Goal: Transaction & Acquisition: Subscribe to service/newsletter

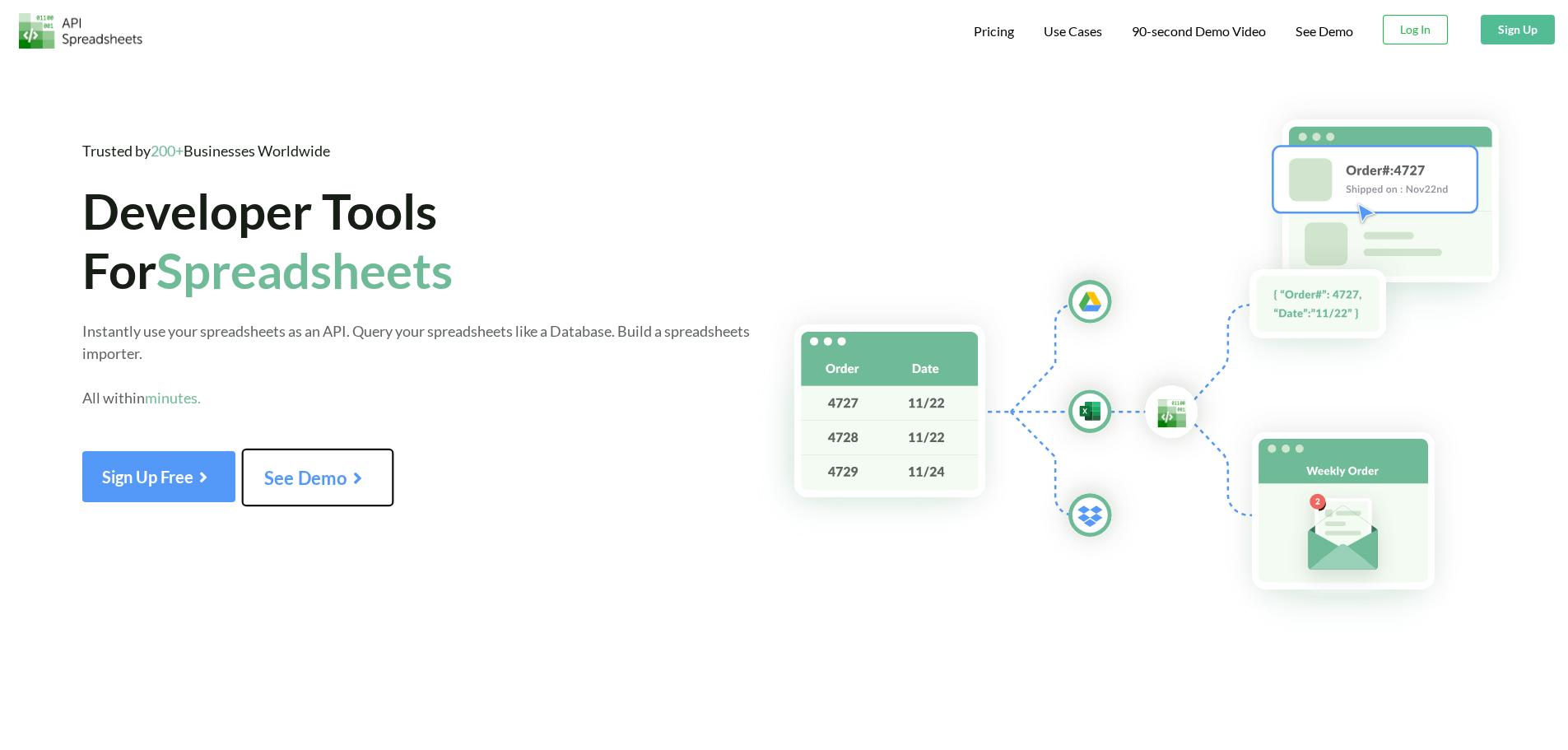
click at [376, 495] on button "See Demo" at bounding box center [318, 478] width 152 height 58
click at [1166, 30] on span "90-second Demo Video" at bounding box center [1199, 30] width 134 height 17
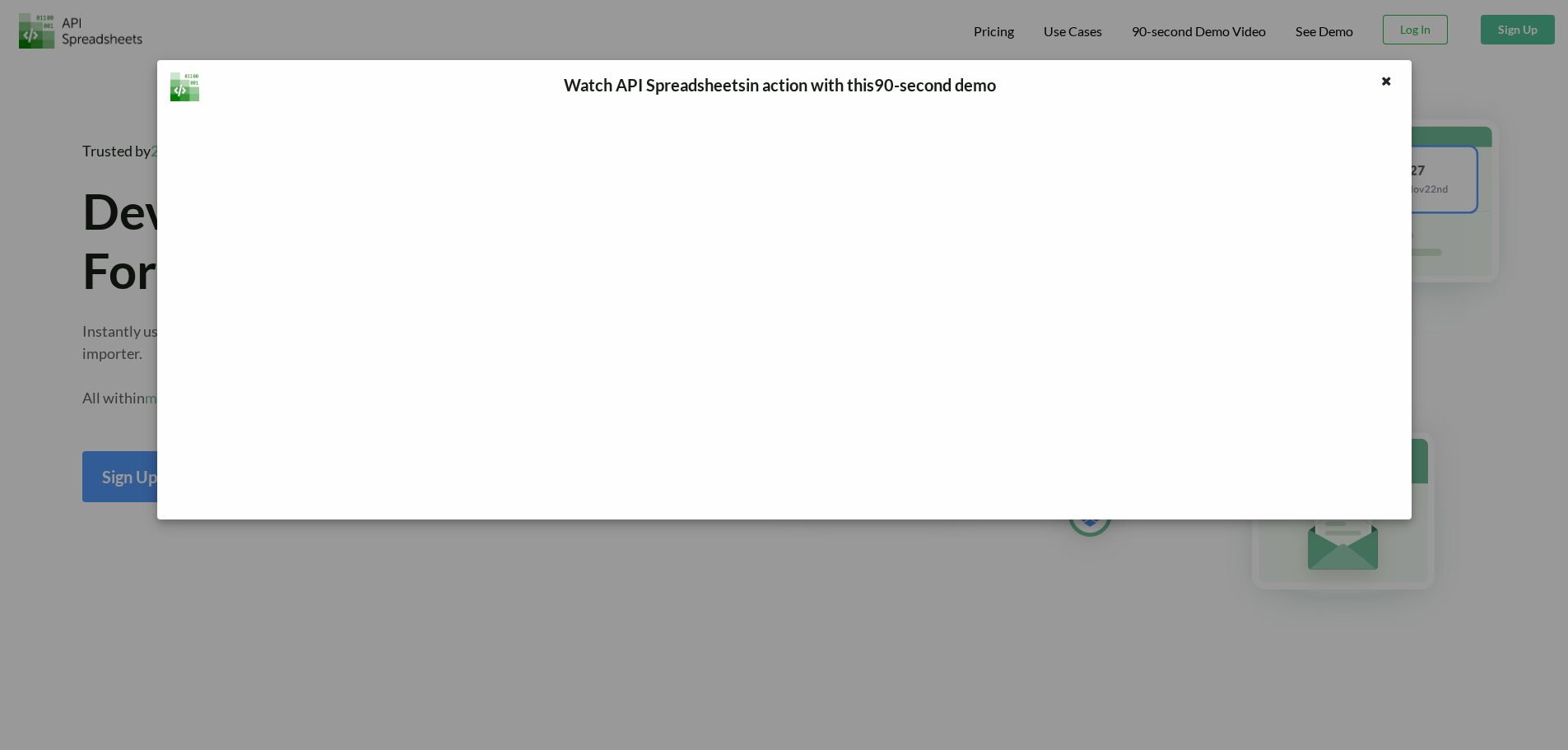
click at [776, 12] on div "Watch API Spreadsheets in action with this 90 -second demo" at bounding box center [784, 375] width 1568 height 750
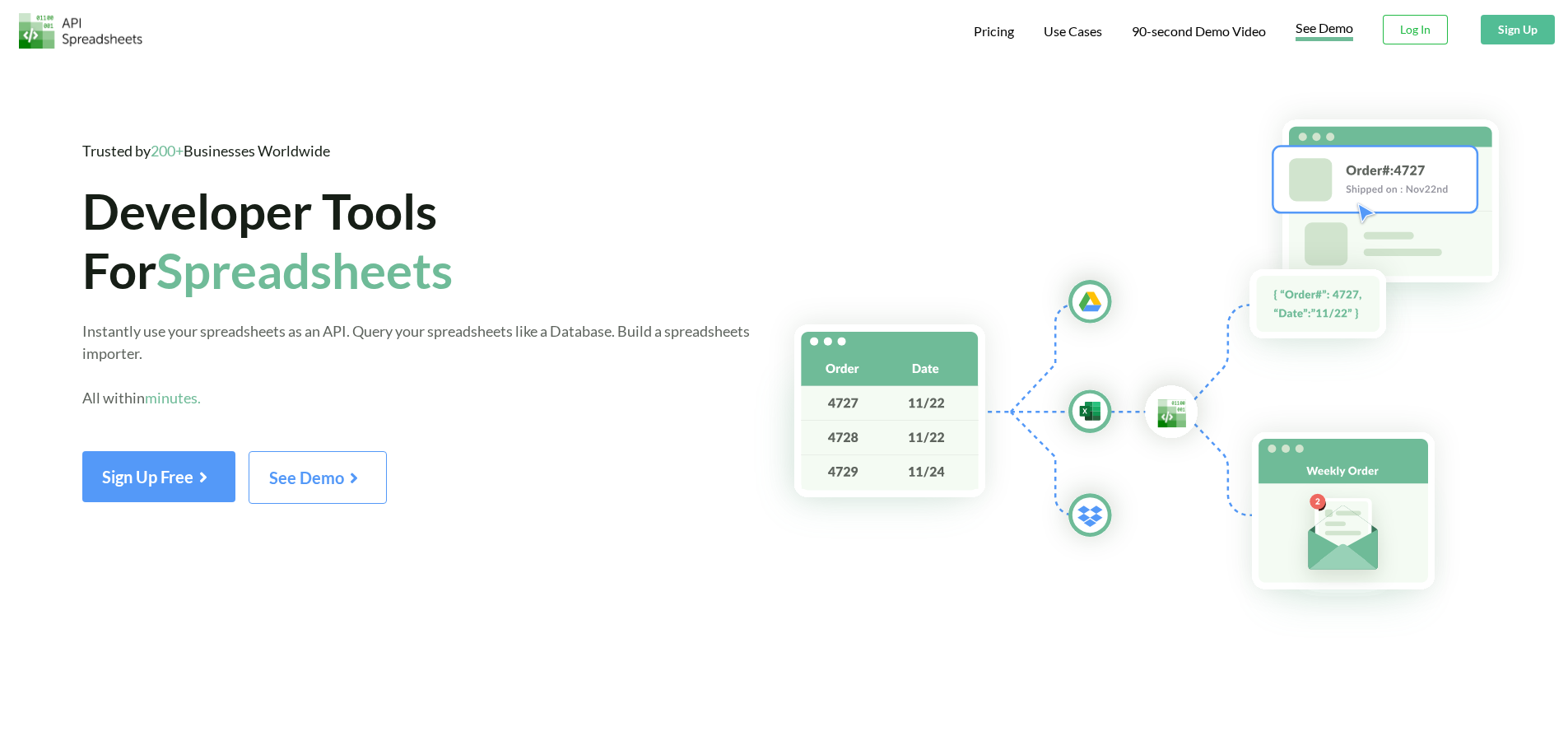
click at [1332, 33] on link "See Demo" at bounding box center [1325, 31] width 58 height 22
click at [977, 42] on span "Pricing" at bounding box center [994, 33] width 41 height 20
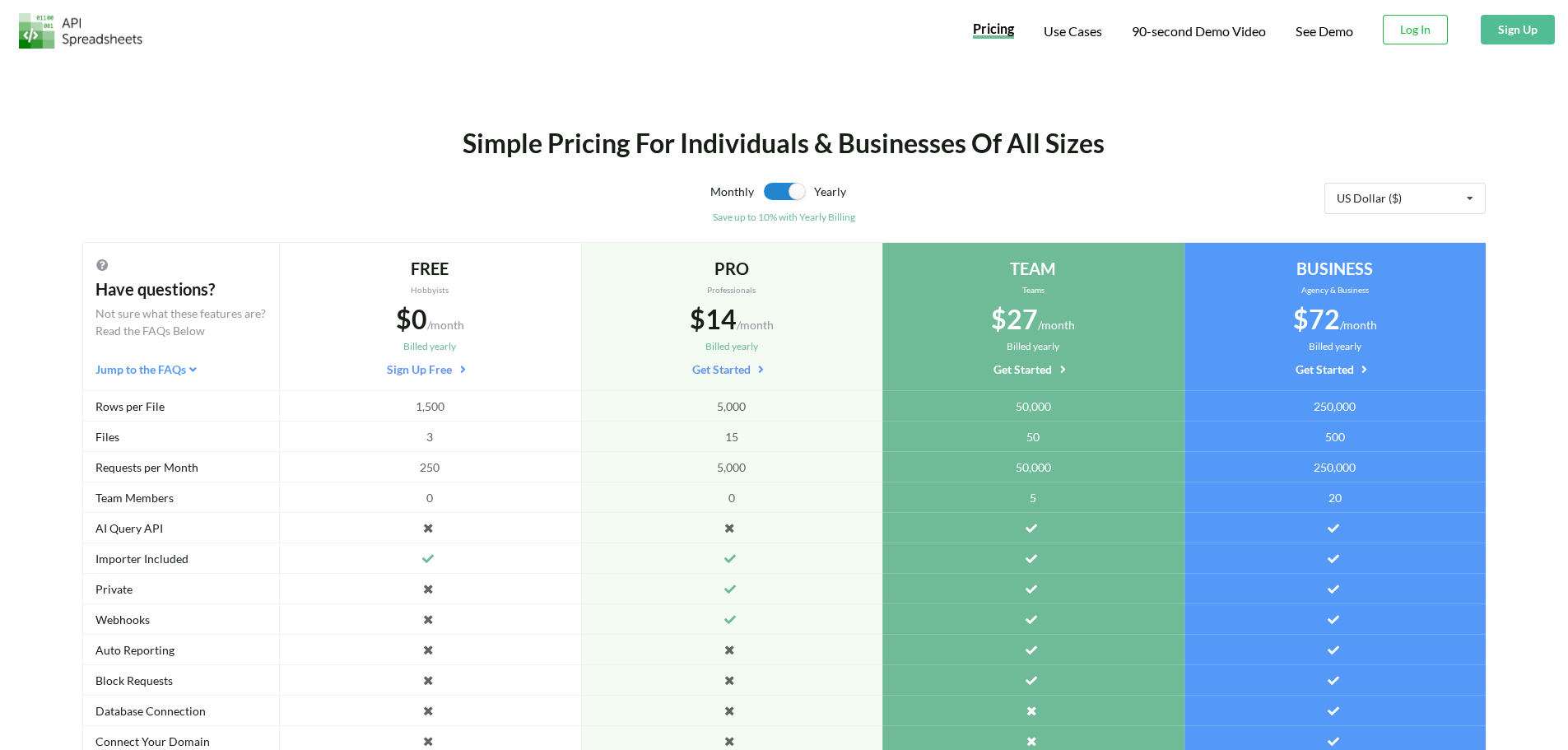
click at [127, 41] on img at bounding box center [80, 31] width 123 height 36
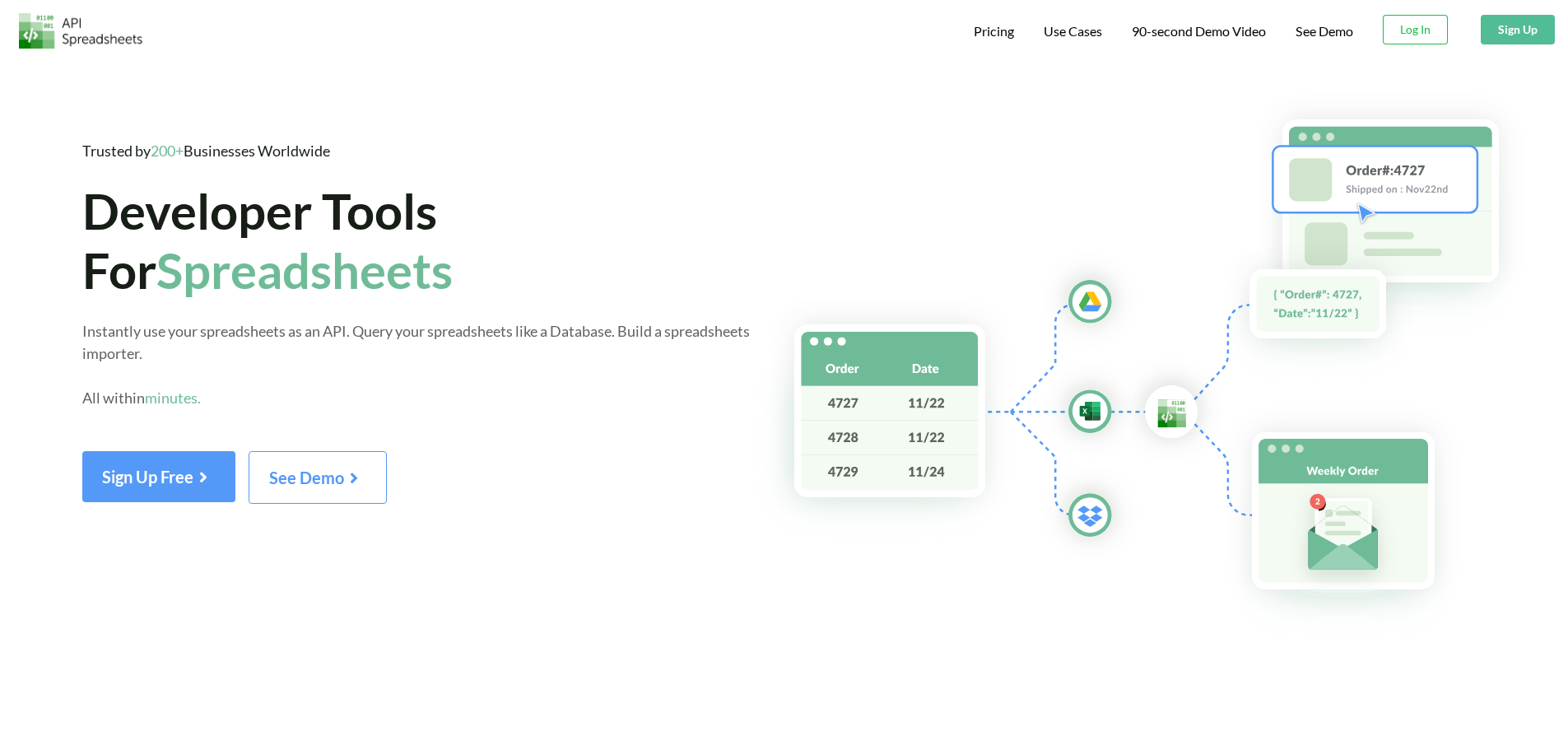
click at [166, 275] on span "Spreadsheets" at bounding box center [304, 270] width 296 height 60
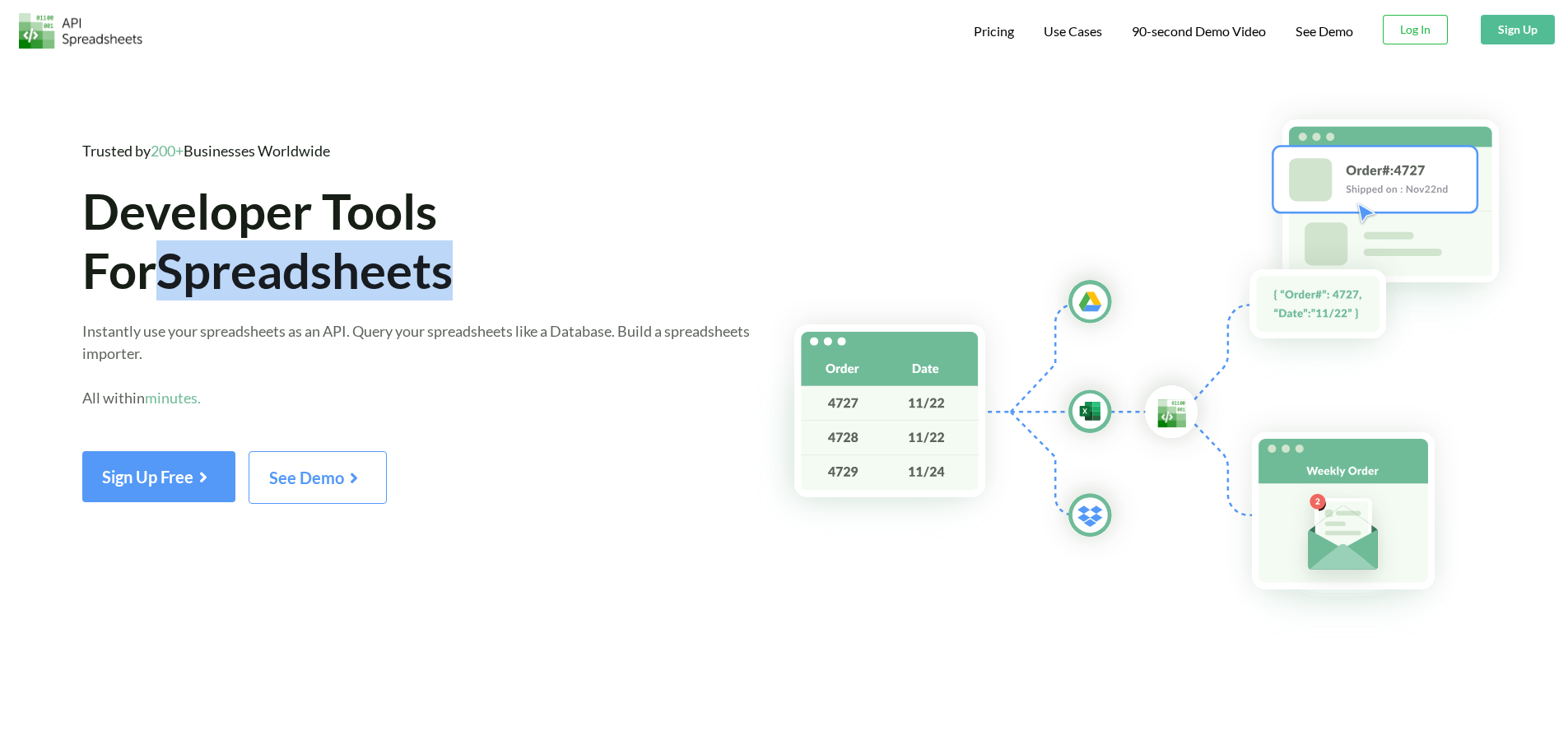
click at [166, 275] on span "Spreadsheets" at bounding box center [304, 270] width 296 height 60
click at [168, 291] on span "Spreadsheets" at bounding box center [304, 270] width 296 height 60
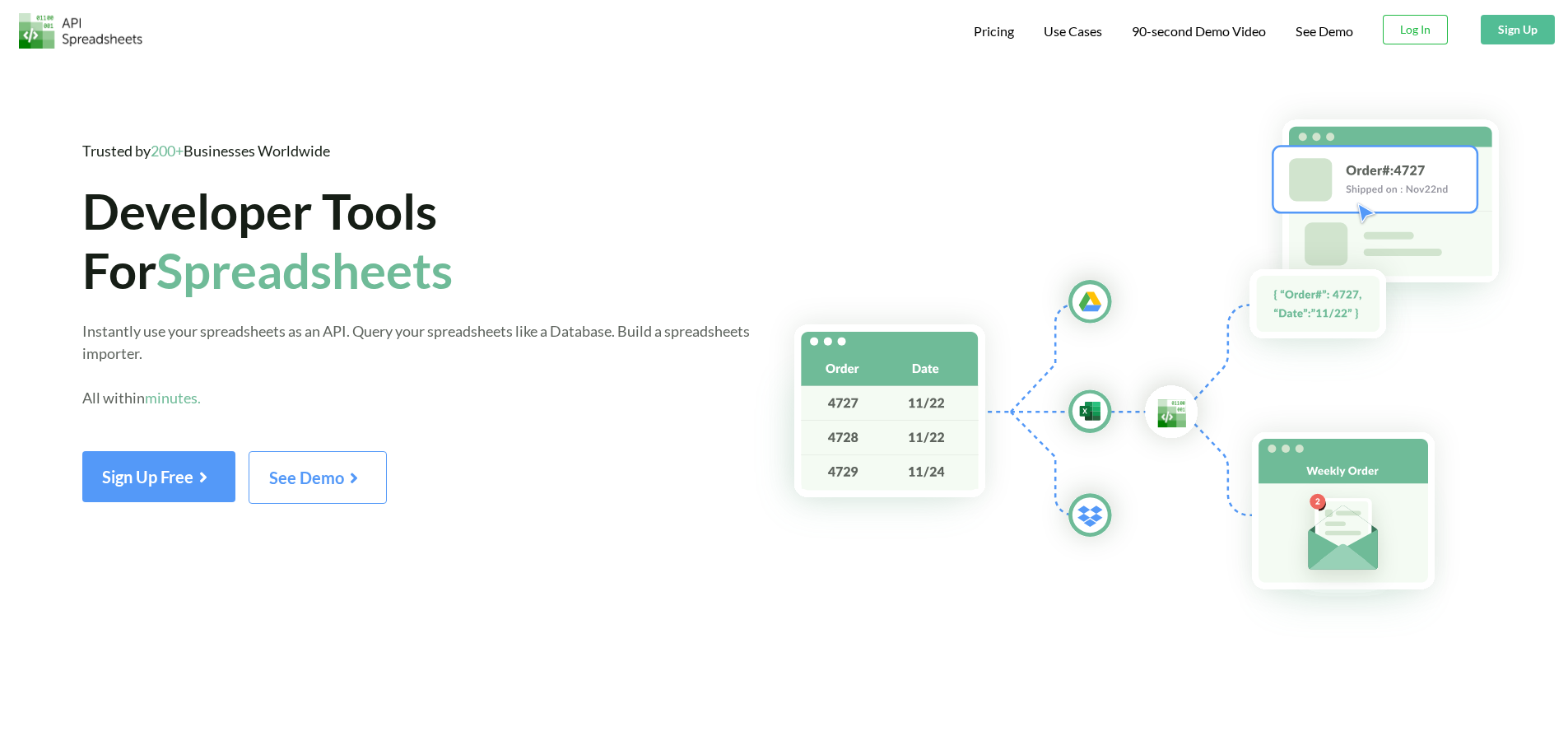
click at [904, 274] on img at bounding box center [1160, 364] width 816 height 549
click at [981, 37] on span "Pricing" at bounding box center [994, 33] width 41 height 20
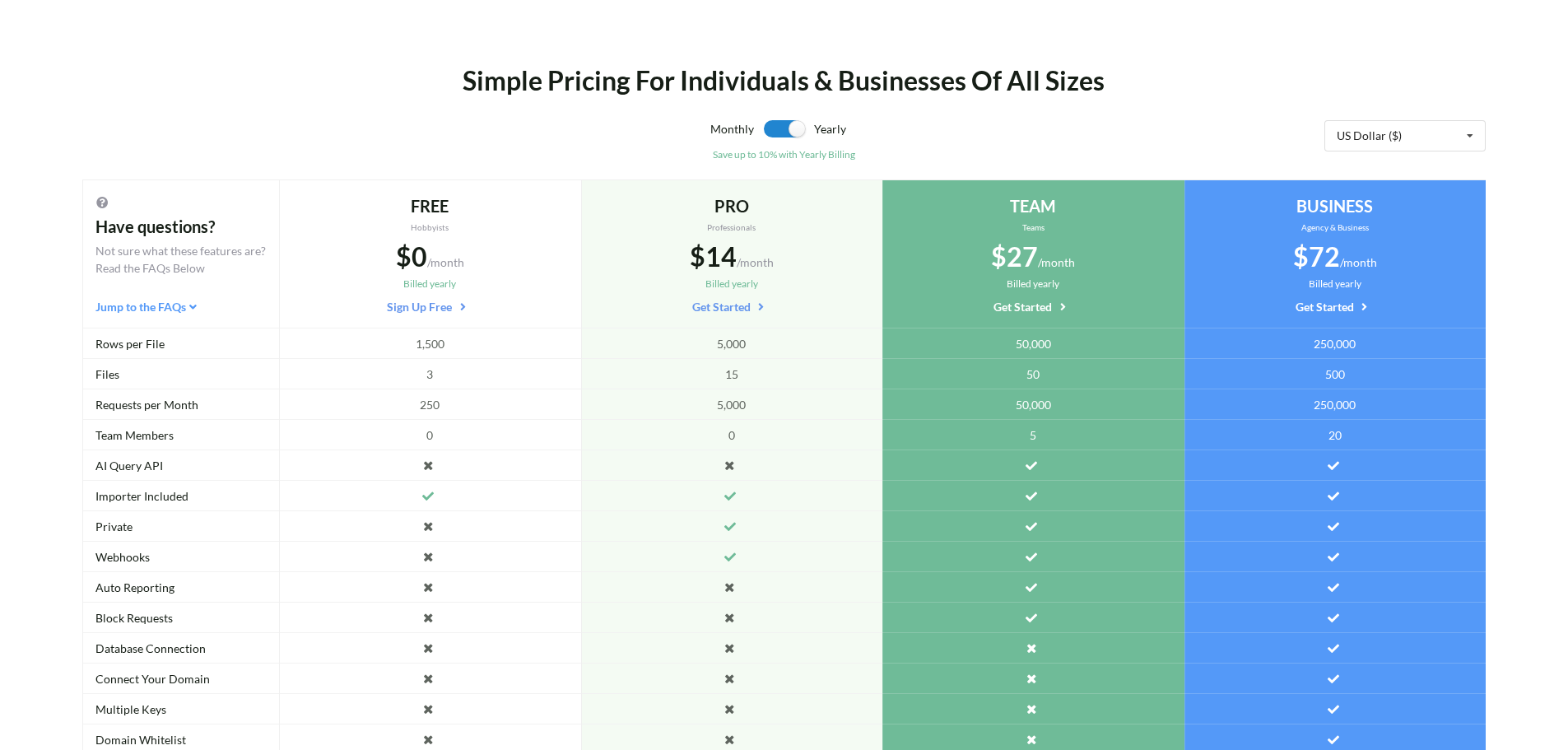
scroll to position [65, 0]
drag, startPoint x: 130, startPoint y: 339, endPoint x: 139, endPoint y: 344, distance: 10.3
click at [139, 344] on div "Rows per File" at bounding box center [180, 342] width 197 height 31
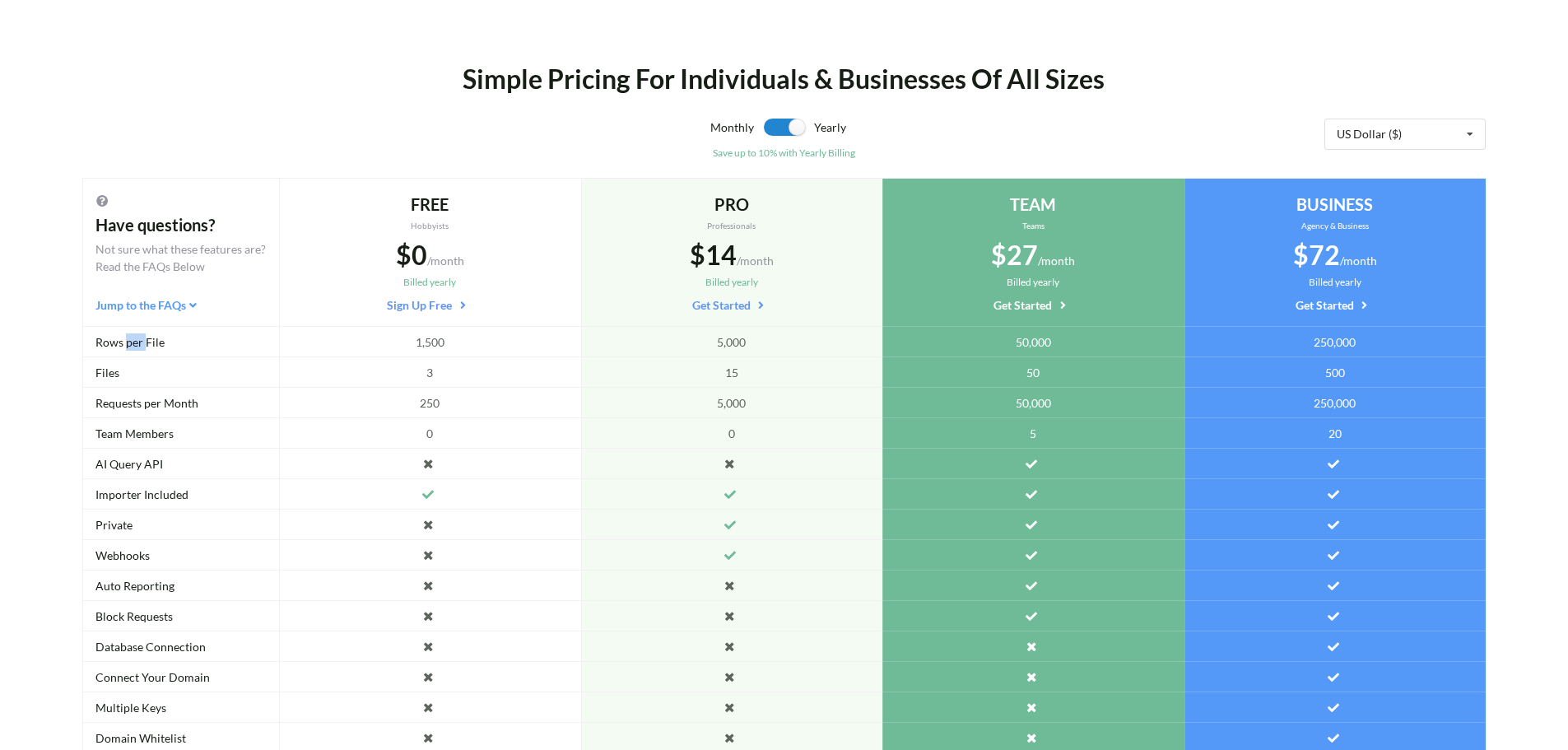
click at [141, 349] on div "Rows per File" at bounding box center [180, 342] width 197 height 31
click at [198, 303] on icon at bounding box center [193, 303] width 14 height 12
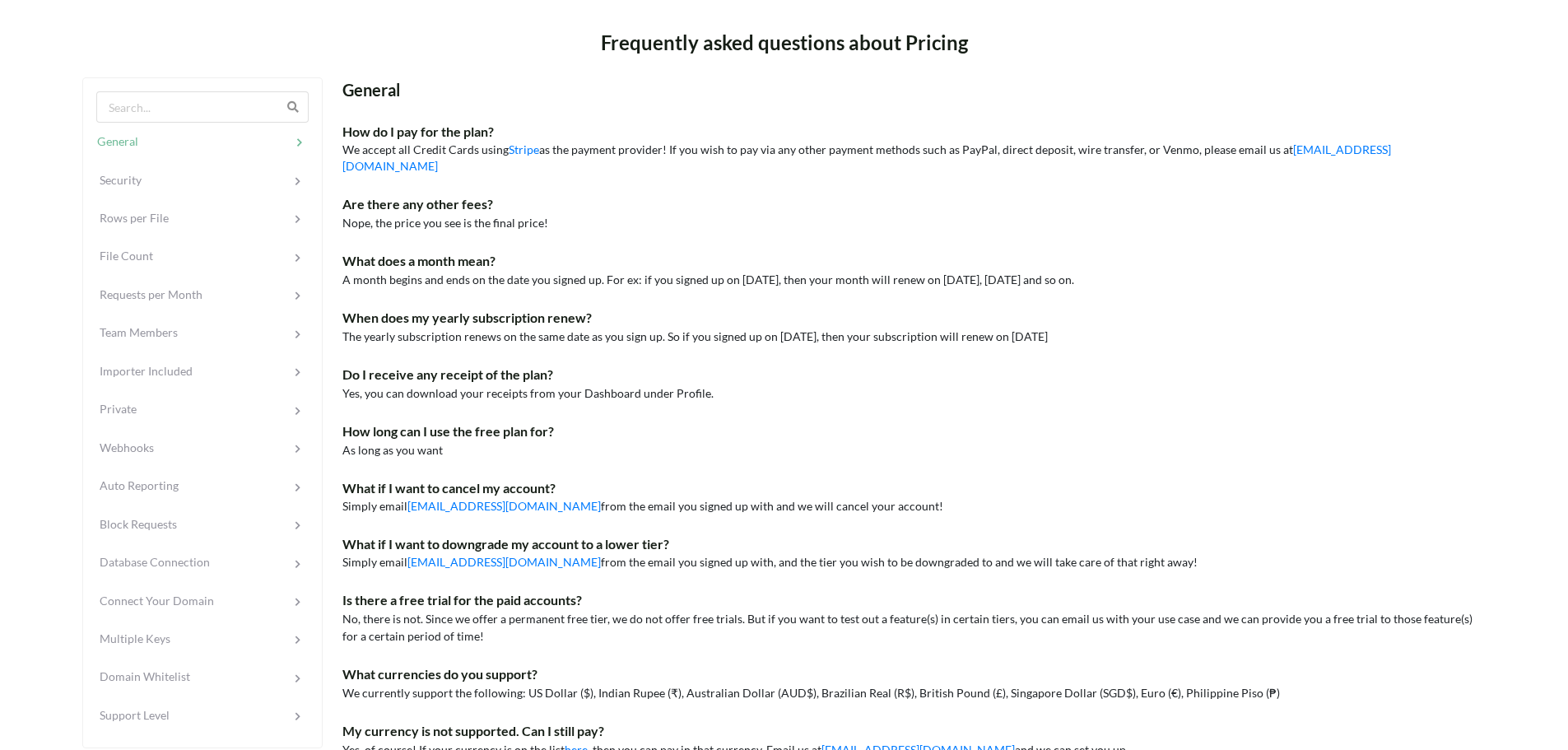
scroll to position [1327, 0]
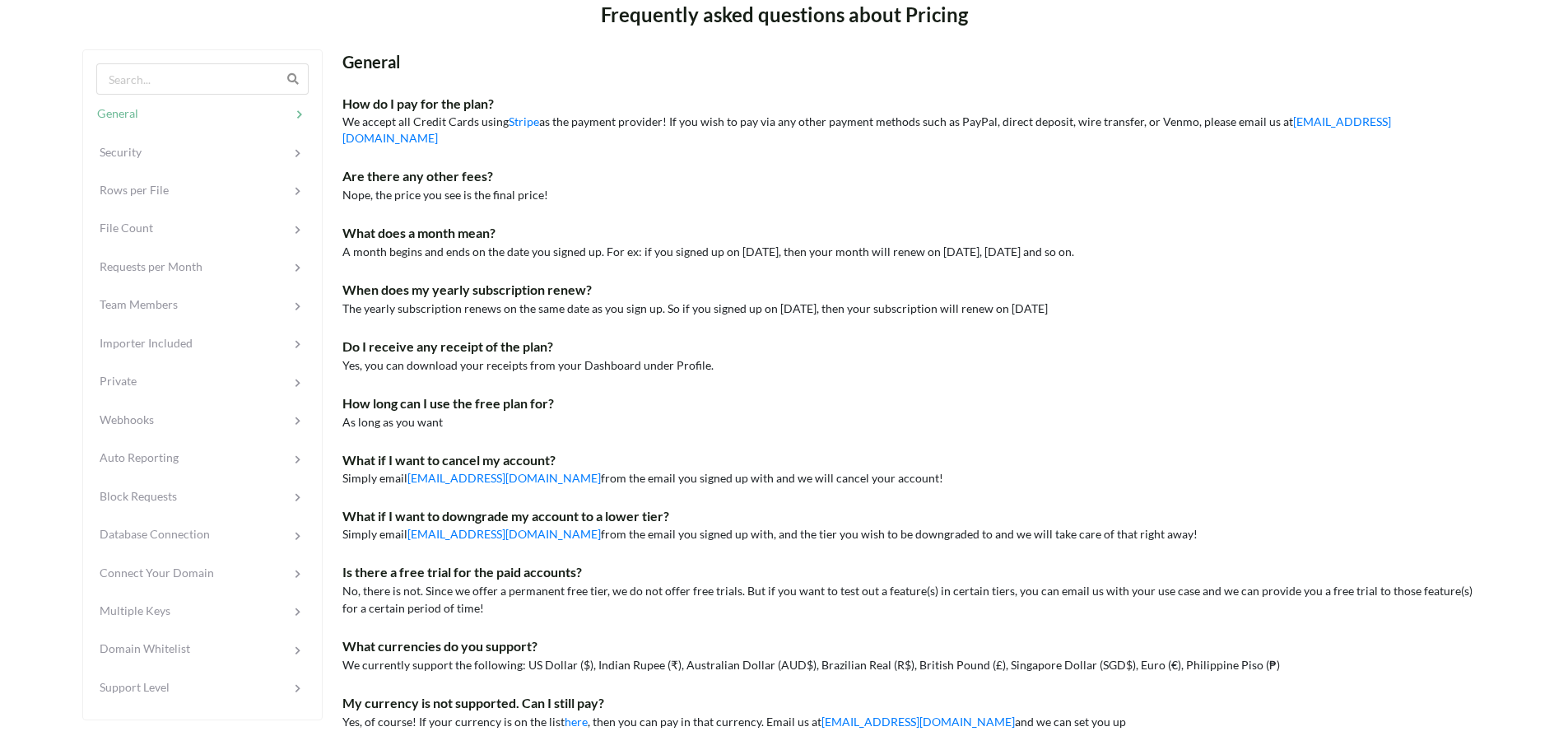
click at [383, 113] on div "How do I pay for the plan?" at bounding box center [914, 103] width 1144 height 20
click at [430, 119] on p "We accept all Credit Cards using Stripe as the payment provider! If you wish to…" at bounding box center [914, 130] width 1144 height 33
click at [387, 188] on span "Nope, the price you see is the final price!" at bounding box center [445, 195] width 206 height 14
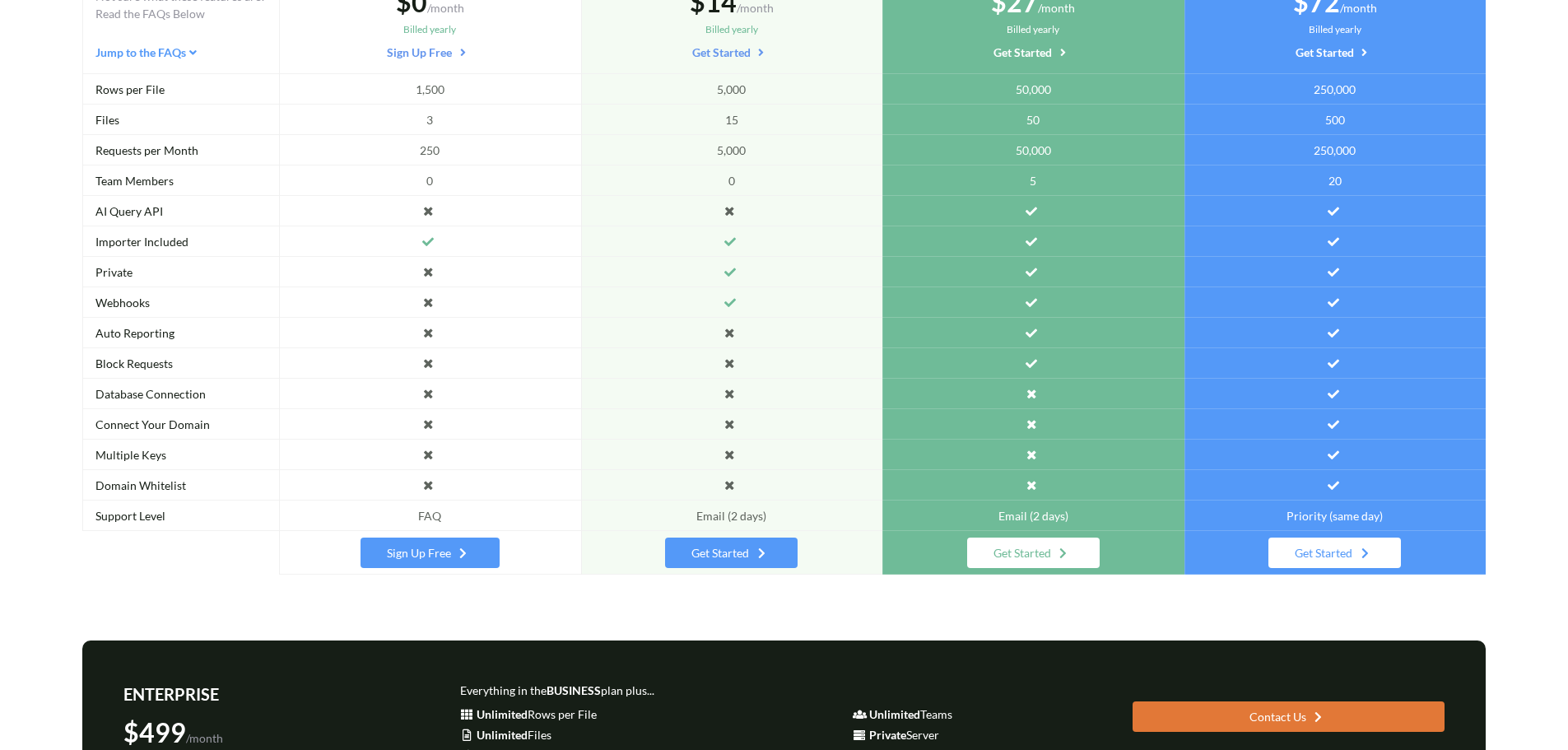
scroll to position [0, 0]
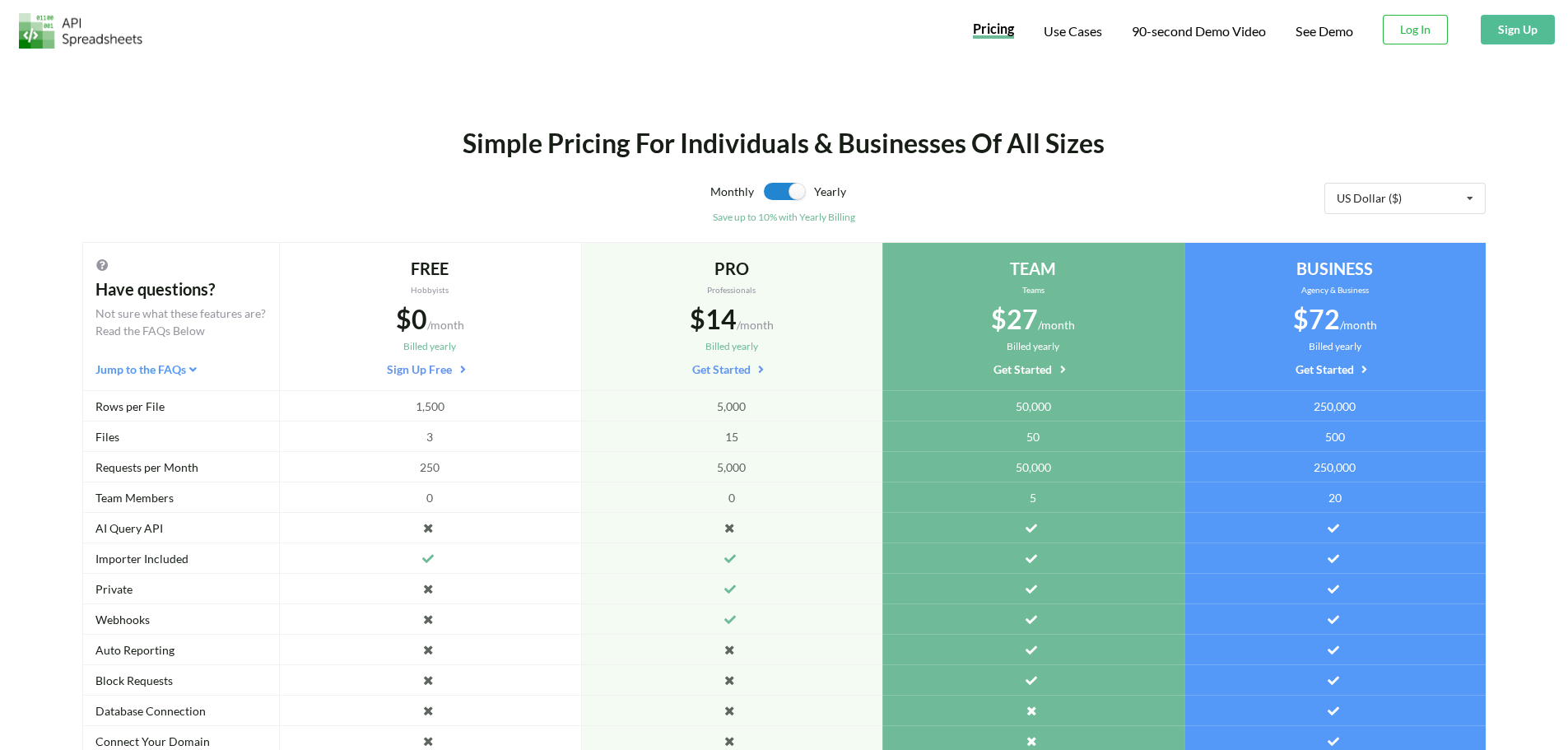
click at [824, 147] on div "Simple Pricing For Individuals & Businesses Of All Sizes" at bounding box center [784, 143] width 1165 height 40
click at [832, 151] on div "Simple Pricing For Individuals & Businesses Of All Sizes" at bounding box center [784, 143] width 1165 height 40
drag, startPoint x: 832, startPoint y: 151, endPoint x: 797, endPoint y: 150, distance: 35.0
click at [797, 150] on div "Simple Pricing For Individuals & Businesses Of All Sizes" at bounding box center [784, 143] width 1165 height 40
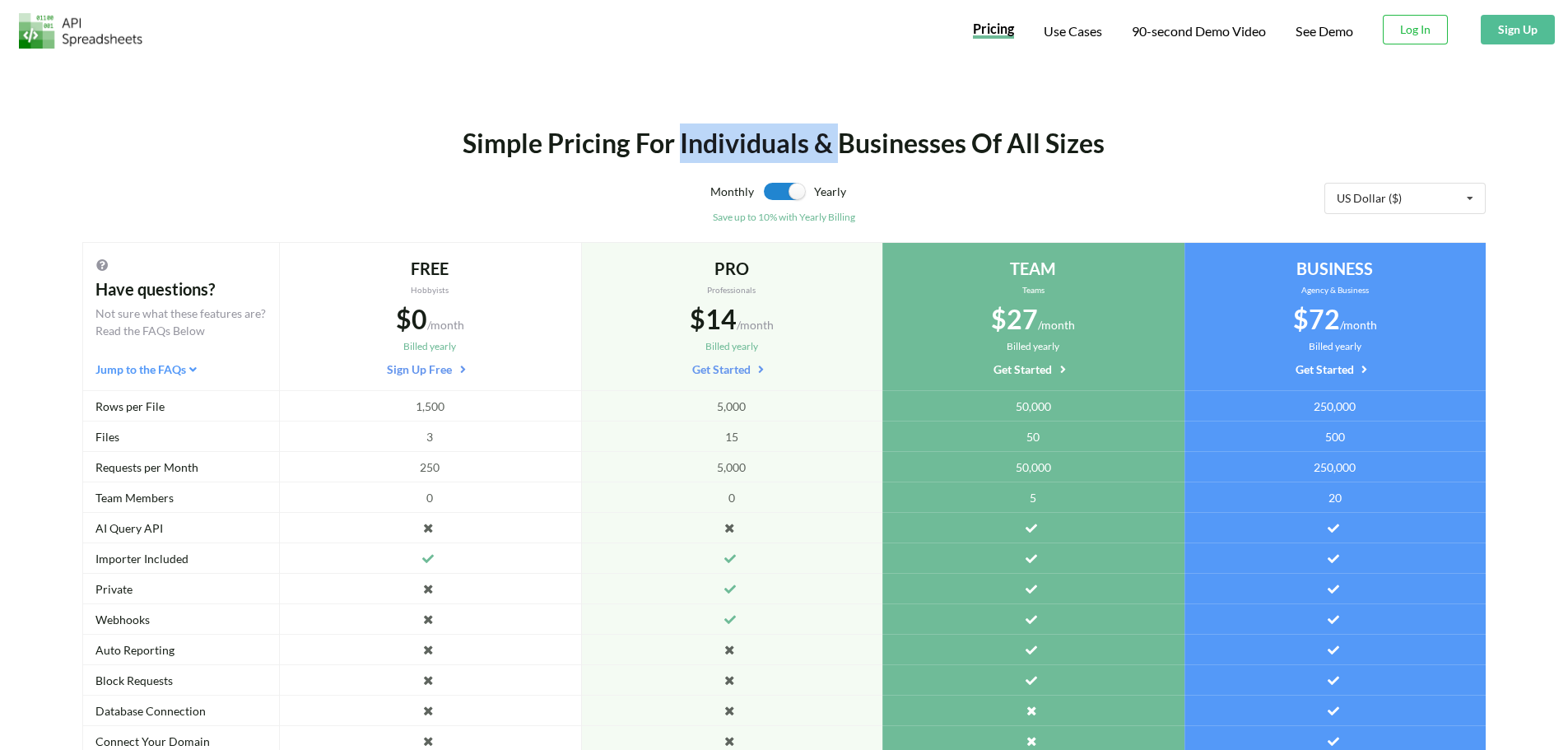
click at [797, 150] on div "Simple Pricing For Individuals & Businesses Of All Sizes" at bounding box center [784, 143] width 1165 height 40
click at [803, 150] on div "Simple Pricing For Individuals & Businesses Of All Sizes" at bounding box center [784, 143] width 1165 height 40
drag, startPoint x: 1365, startPoint y: 26, endPoint x: 1324, endPoint y: 36, distance: 42.2
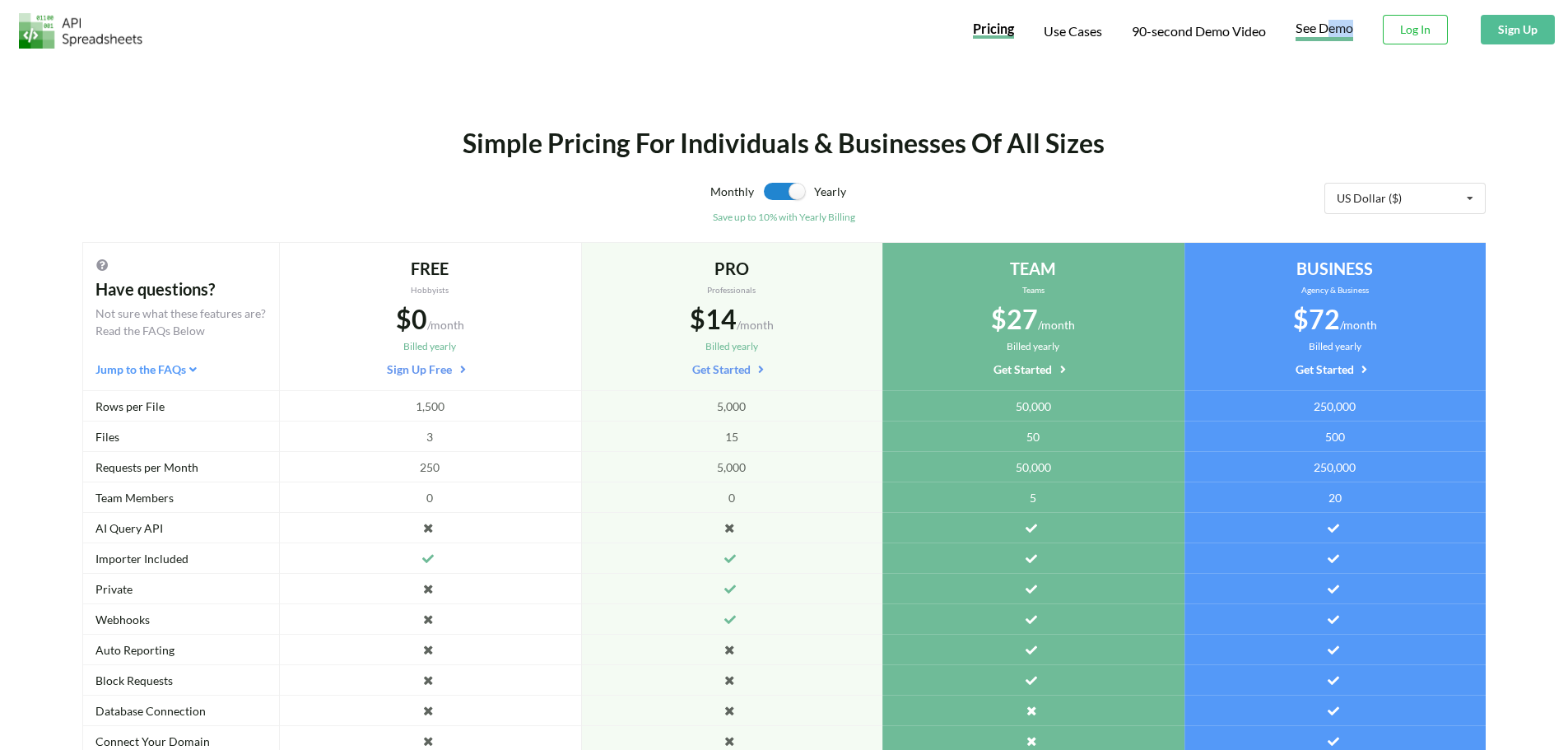
click at [1324, 36] on div "Pricing Use Cases 90-second Demo Video See Demo Download hidden Log In Download…" at bounding box center [1265, 29] width 614 height 58
click at [1324, 36] on link "See Demo" at bounding box center [1325, 31] width 58 height 22
